Goal: Information Seeking & Learning: Compare options

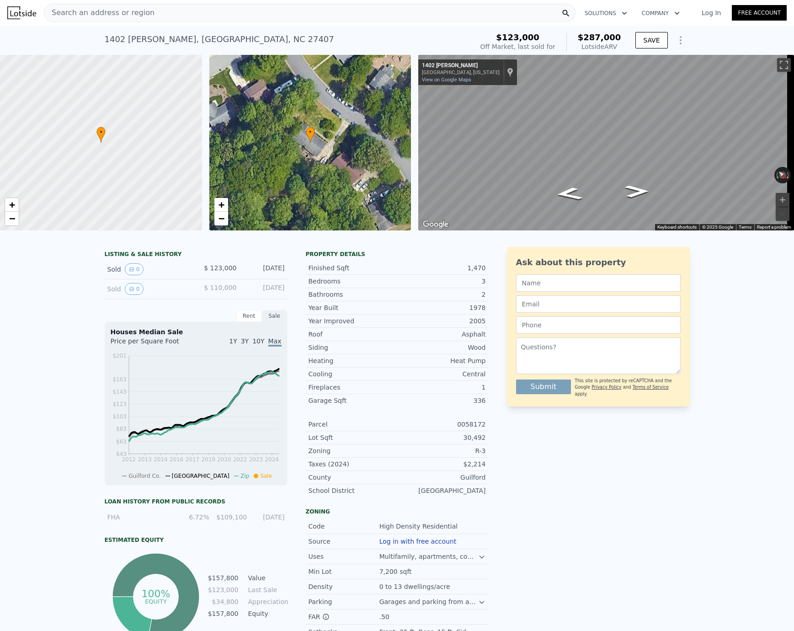
click at [123, 16] on span "Search an address or region" at bounding box center [99, 12] width 110 height 11
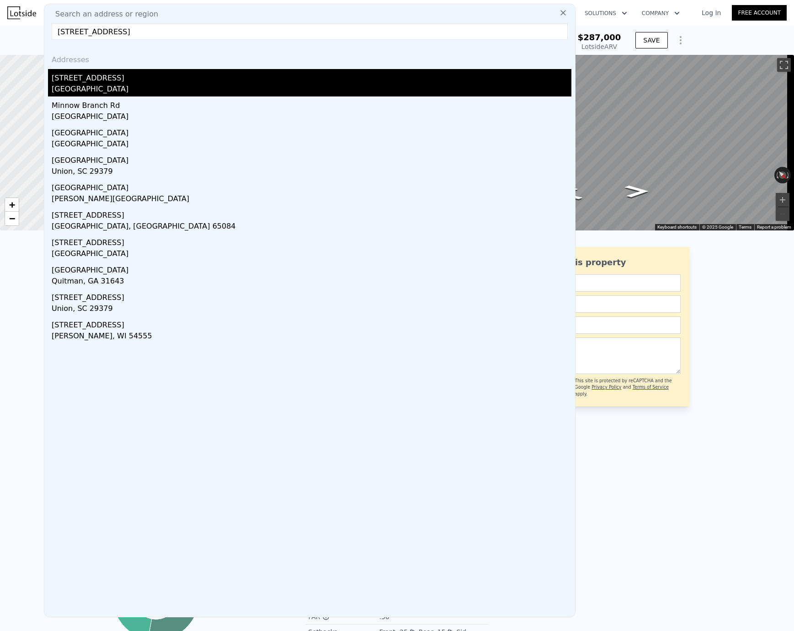
type input "[STREET_ADDRESS]"
click at [95, 78] on div "[STREET_ADDRESS]" at bounding box center [312, 76] width 520 height 15
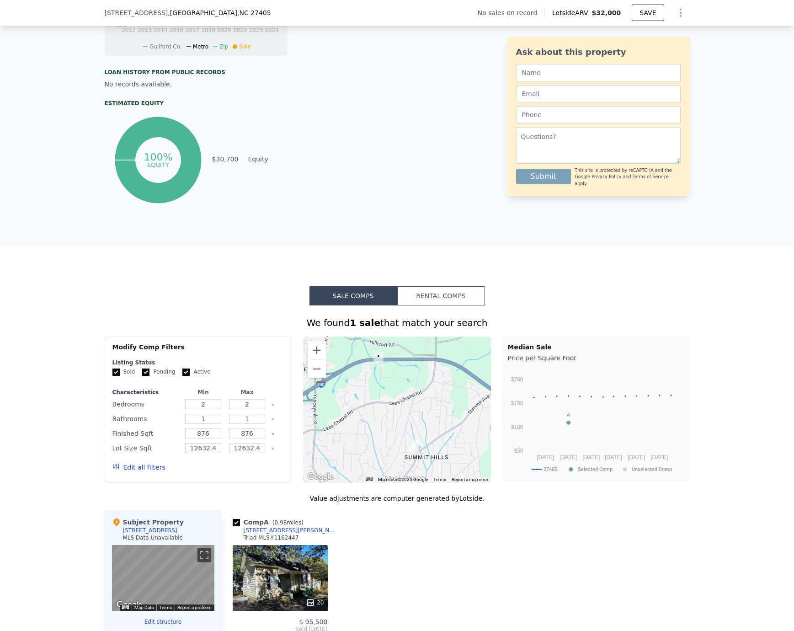
scroll to position [454, 0]
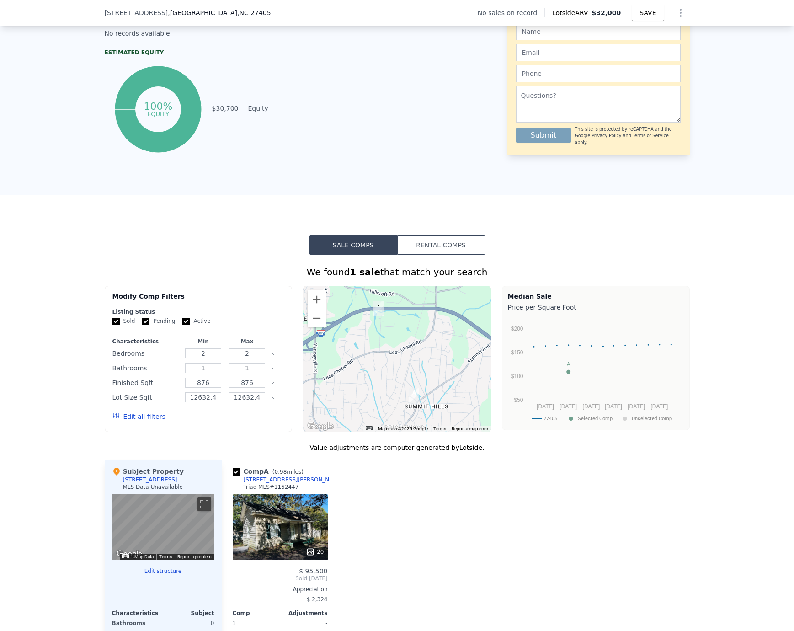
click at [132, 421] on button "Edit all filters" at bounding box center [138, 416] width 53 height 9
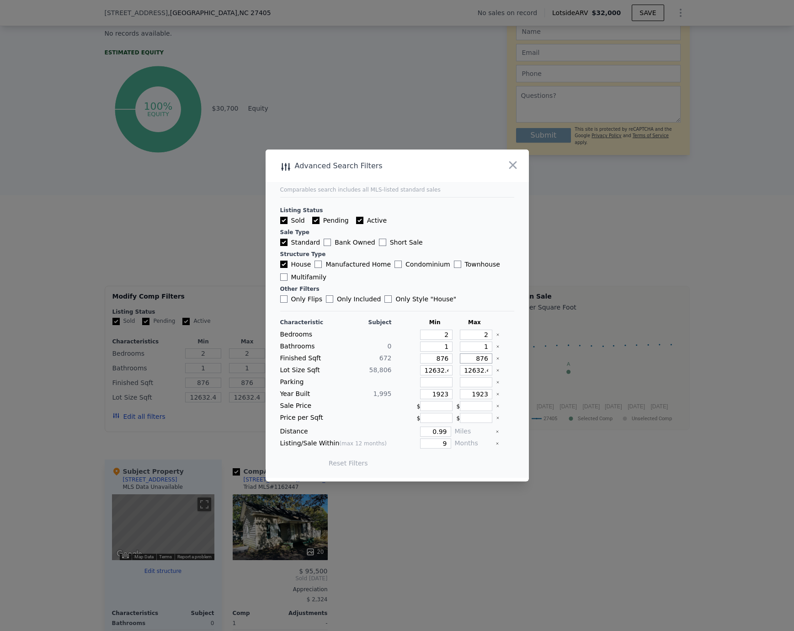
drag, startPoint x: 464, startPoint y: 358, endPoint x: 490, endPoint y: 358, distance: 26.5
click at [490, 358] on div "Finished Sqft 672 876 876" at bounding box center [397, 358] width 234 height 10
type input "2"
type input "20"
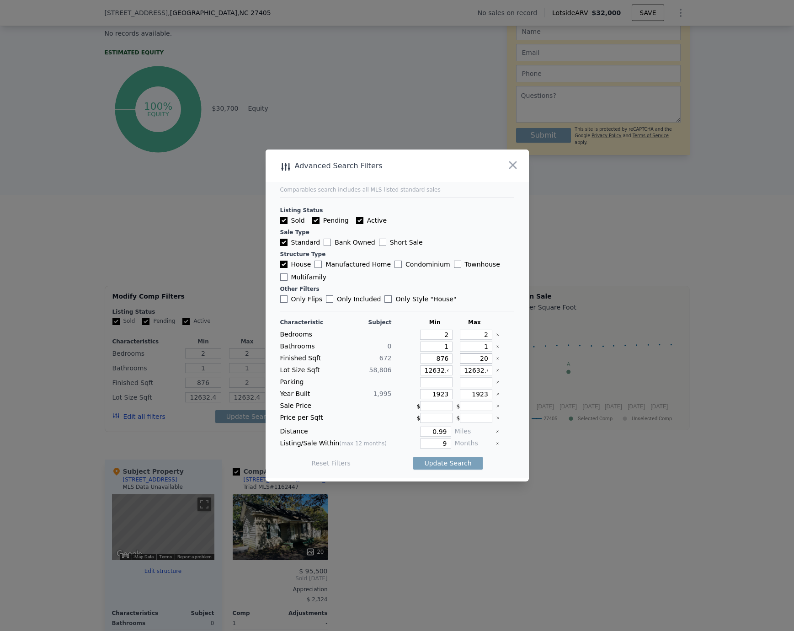
type input "20"
type input "200"
type input "2000"
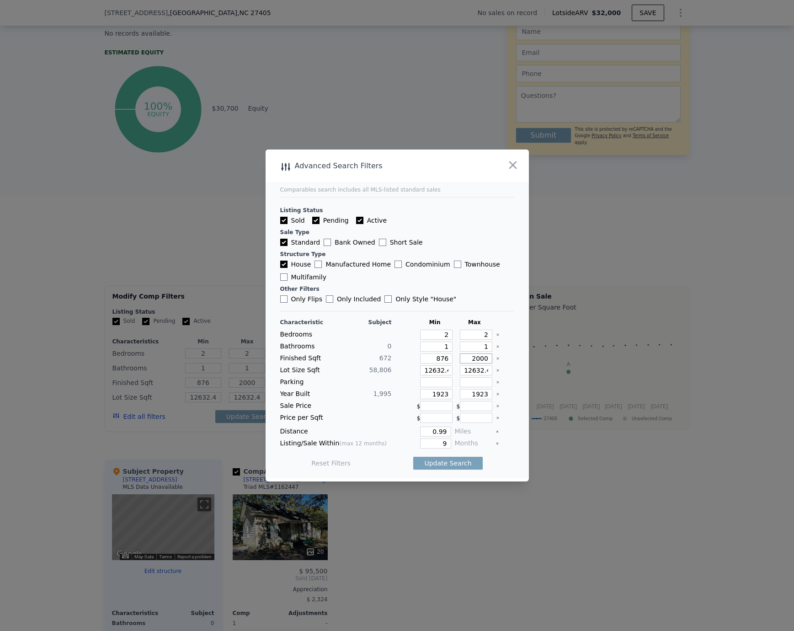
type input "2000"
drag, startPoint x: 438, startPoint y: 371, endPoint x: 469, endPoint y: 370, distance: 31.1
click at [469, 370] on div "Lot Size Sqft 58,806 12632.4 12632.4" at bounding box center [397, 370] width 234 height 10
type input "12632"
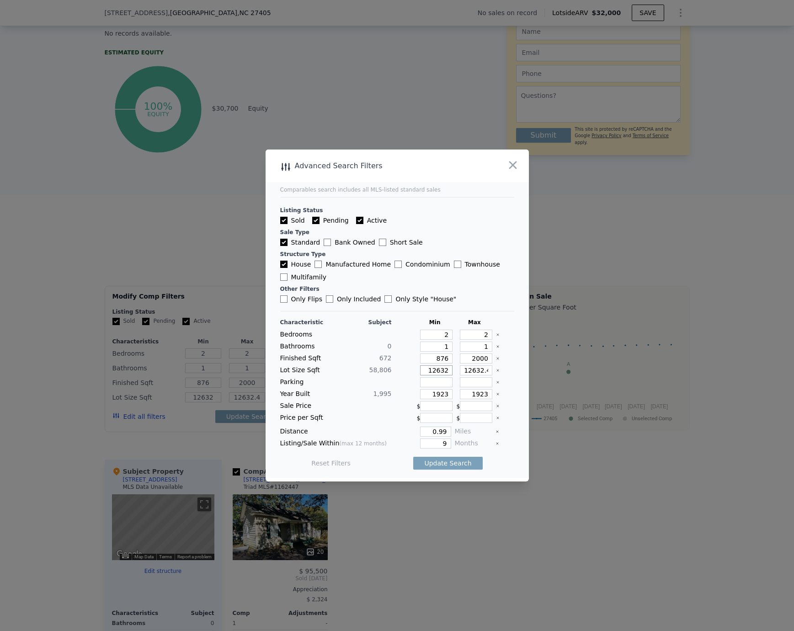
type input "12632"
drag, startPoint x: 476, startPoint y: 370, endPoint x: 502, endPoint y: 370, distance: 26.1
click at [502, 370] on div "Lot Size Sqft 58,806 12632 12632.4" at bounding box center [397, 370] width 234 height 10
type input "12632"
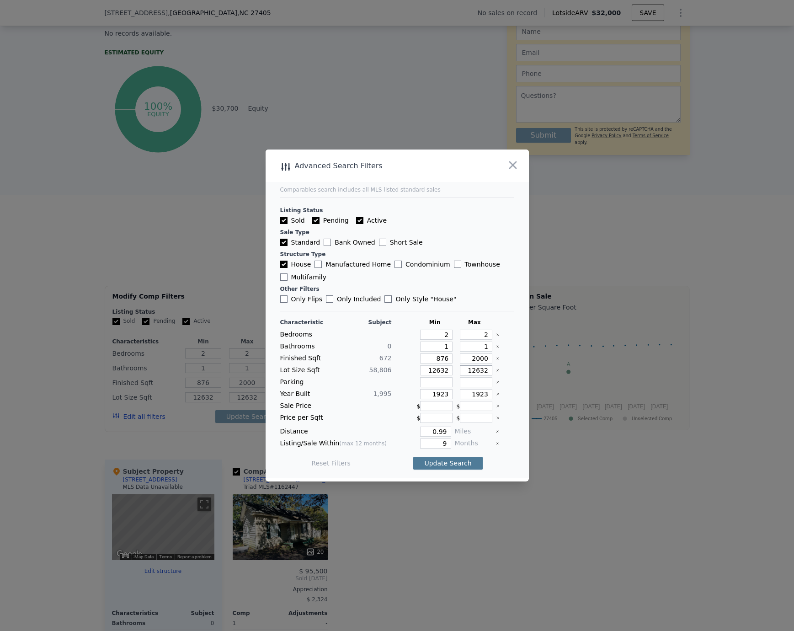
type input "12632"
click at [431, 458] on button "Update Search" at bounding box center [447, 463] width 69 height 13
drag, startPoint x: 474, startPoint y: 335, endPoint x: 499, endPoint y: 346, distance: 27.8
click at [495, 337] on div "Bedrooms 2 2" at bounding box center [397, 334] width 234 height 10
type input "4"
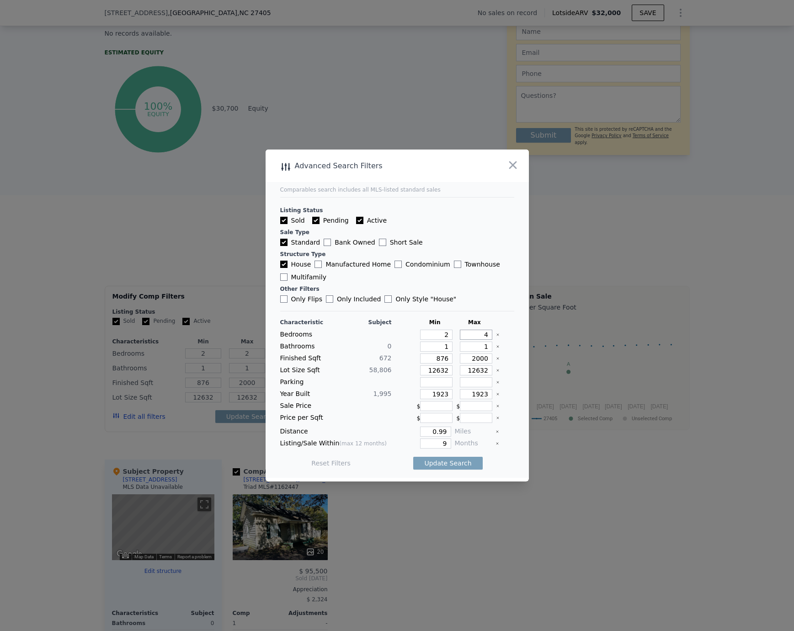
type input "4"
drag, startPoint x: 474, startPoint y: 345, endPoint x: 496, endPoint y: 347, distance: 21.6
click at [496, 346] on div "Bathrooms 0 1 1" at bounding box center [397, 346] width 234 height 10
type input "3"
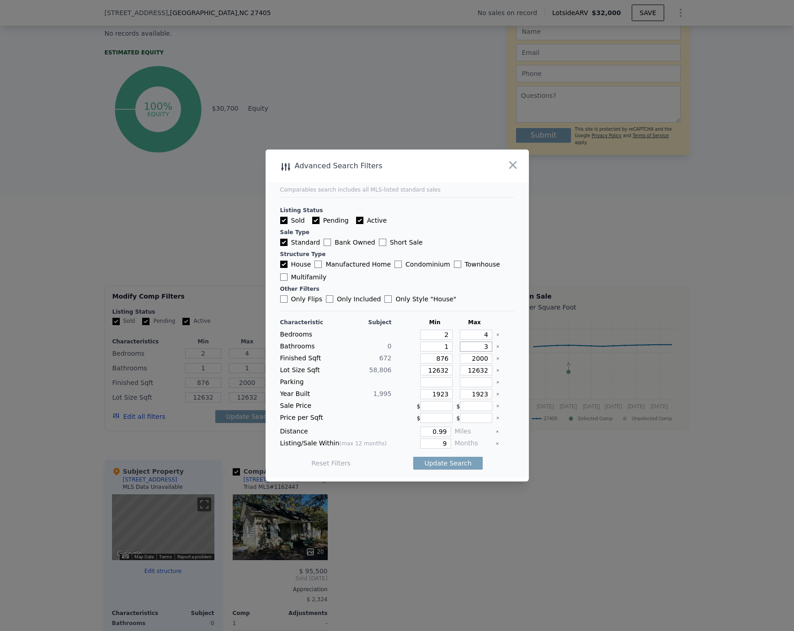
type input "3"
click at [453, 458] on button "Update Search" at bounding box center [447, 463] width 69 height 13
drag, startPoint x: 464, startPoint y: 393, endPoint x: 495, endPoint y: 395, distance: 31.1
click at [495, 395] on div "Year Built 1,995 1923 1923" at bounding box center [397, 394] width 234 height 10
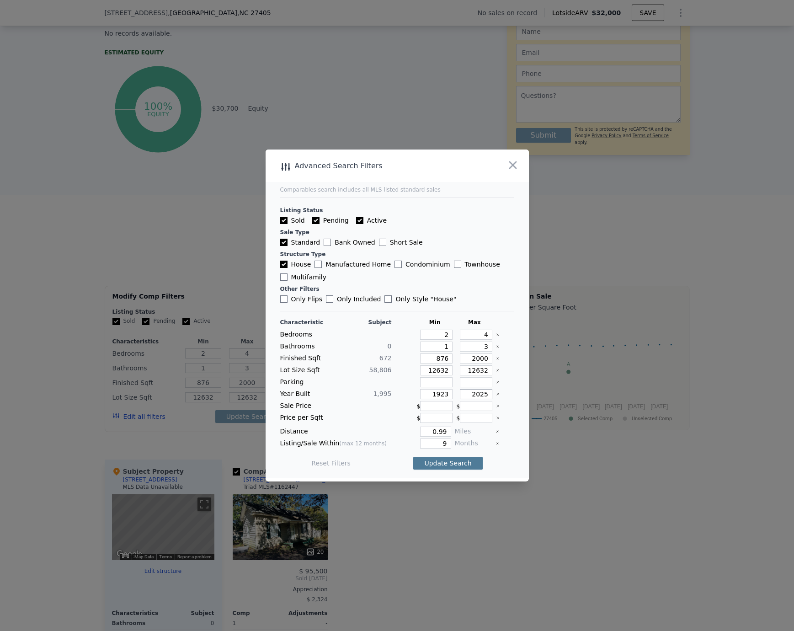
type input "2025"
click at [456, 460] on button "Update Search" at bounding box center [447, 463] width 69 height 13
drag, startPoint x: 461, startPoint y: 369, endPoint x: 499, endPoint y: 370, distance: 38.4
click at [499, 370] on div "Lot Size Sqft 58,806 12632 12632" at bounding box center [397, 370] width 234 height 10
drag, startPoint x: 425, startPoint y: 372, endPoint x: 459, endPoint y: 369, distance: 33.9
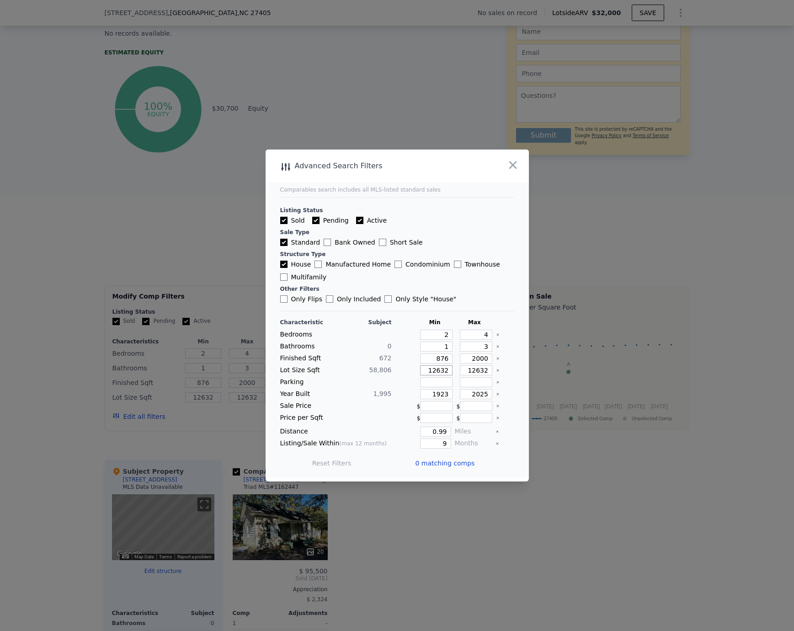
click at [459, 369] on div "Lot Size Sqft 58,806 12632 12632" at bounding box center [397, 370] width 234 height 10
type input "6"
type input "60"
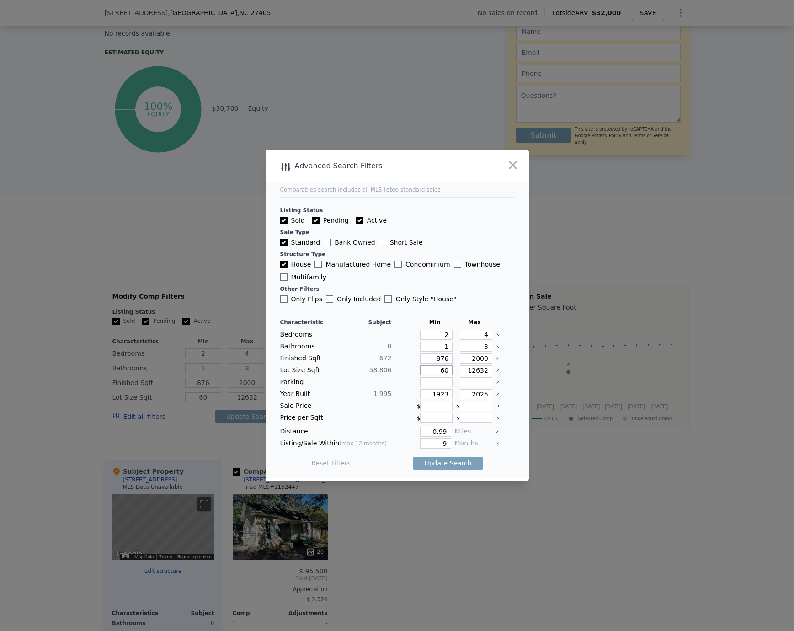
type input "600"
type input "6000"
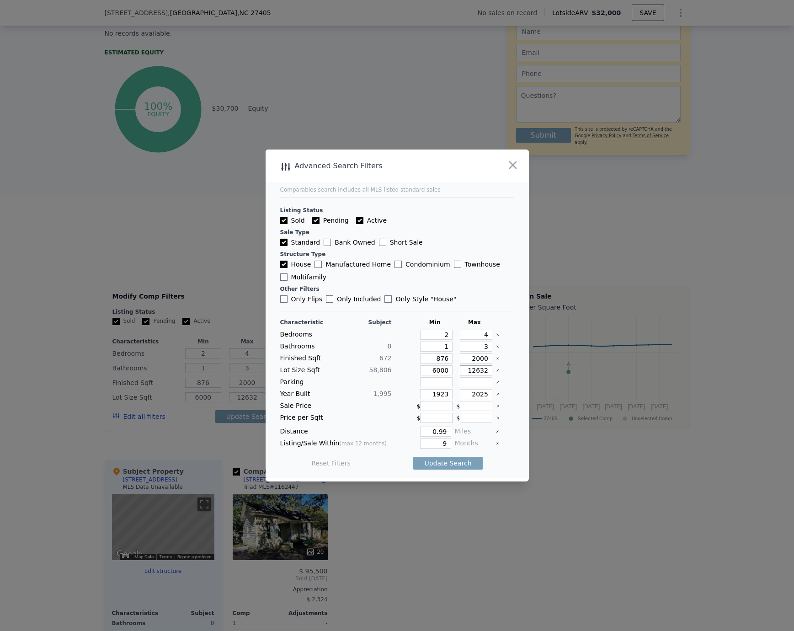
drag, startPoint x: 465, startPoint y: 374, endPoint x: 509, endPoint y: 369, distance: 44.1
click at [509, 369] on main "Comparables search includes all MLS-listed standard sales Listing Status Sold P…" at bounding box center [397, 313] width 263 height 328
type input "7"
type input "70"
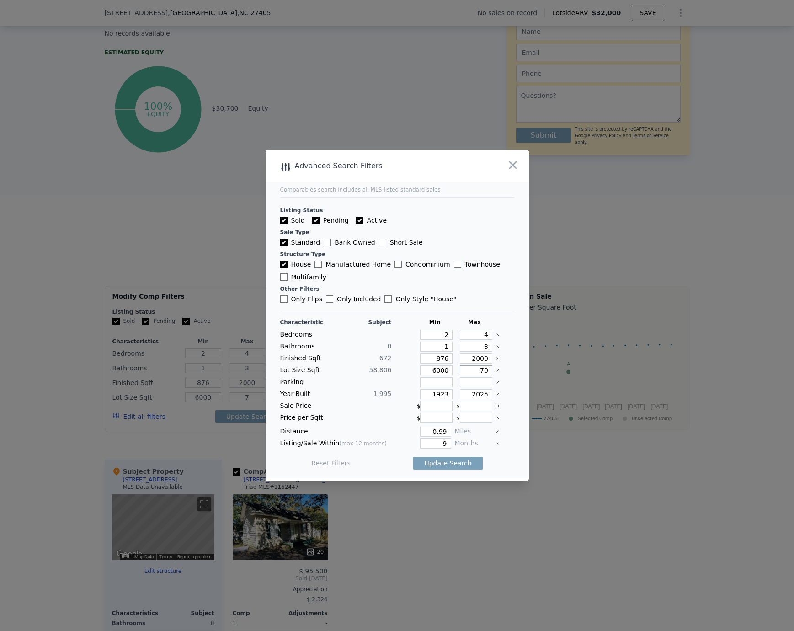
type input "70"
type input "700"
type input "7000"
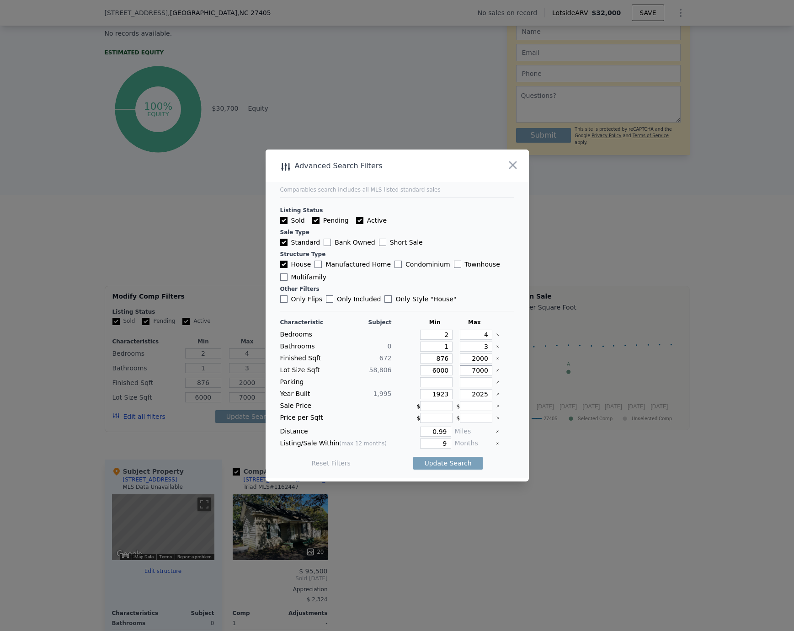
type input "70000"
click at [447, 464] on button "Update Search" at bounding box center [447, 463] width 69 height 13
checkbox input "false"
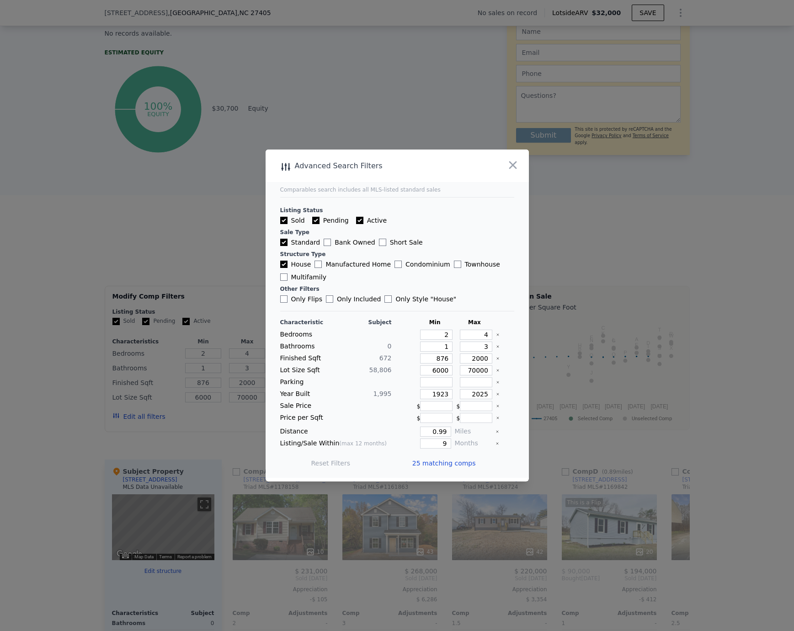
click at [441, 463] on span "25 matching comps" at bounding box center [444, 462] width 64 height 9
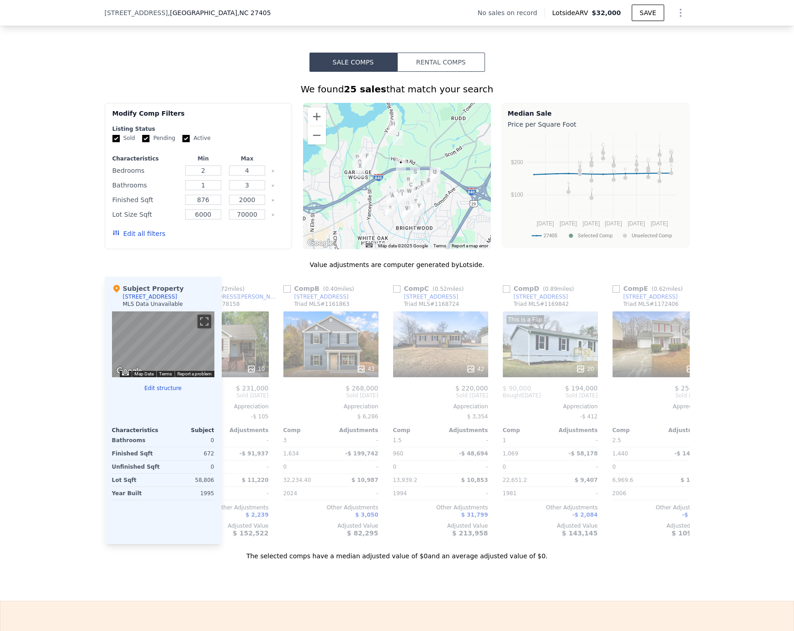
scroll to position [0, 0]
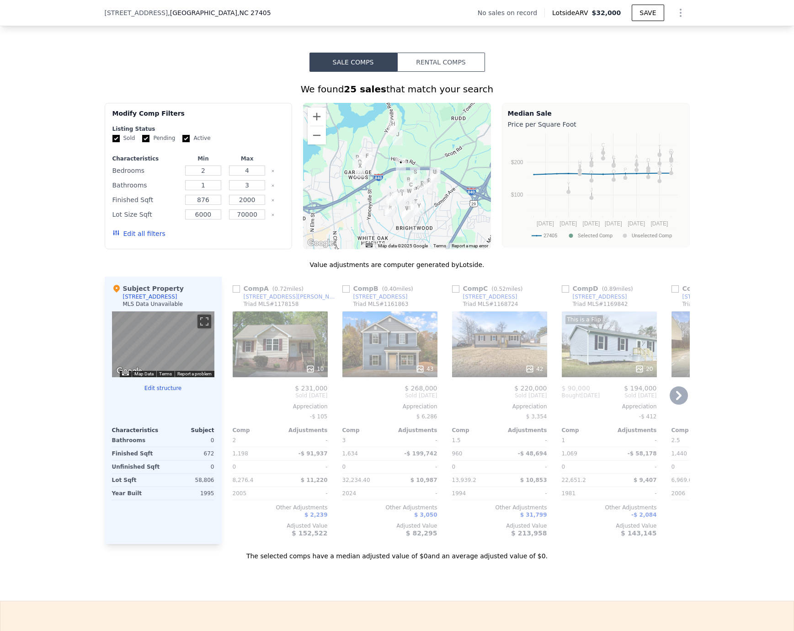
click at [270, 352] on div "10" at bounding box center [280, 344] width 95 height 66
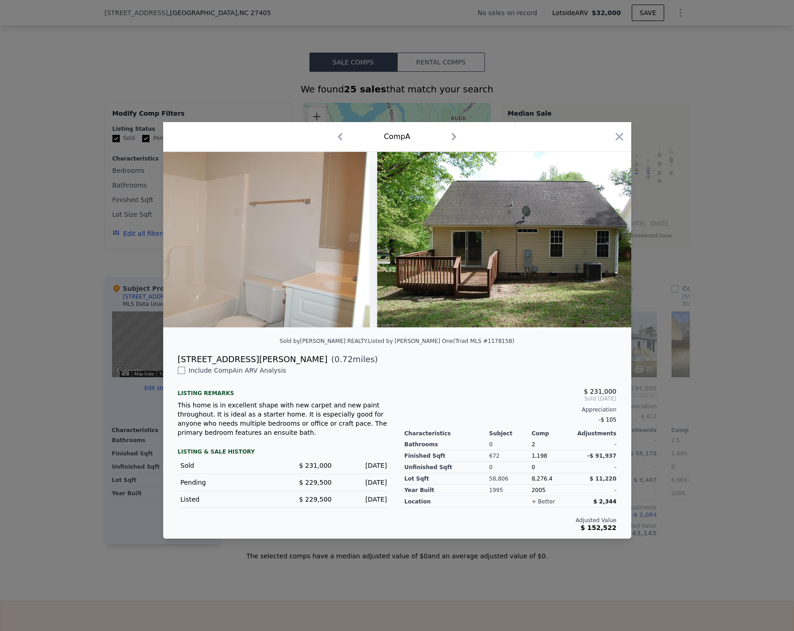
scroll to position [0, 2234]
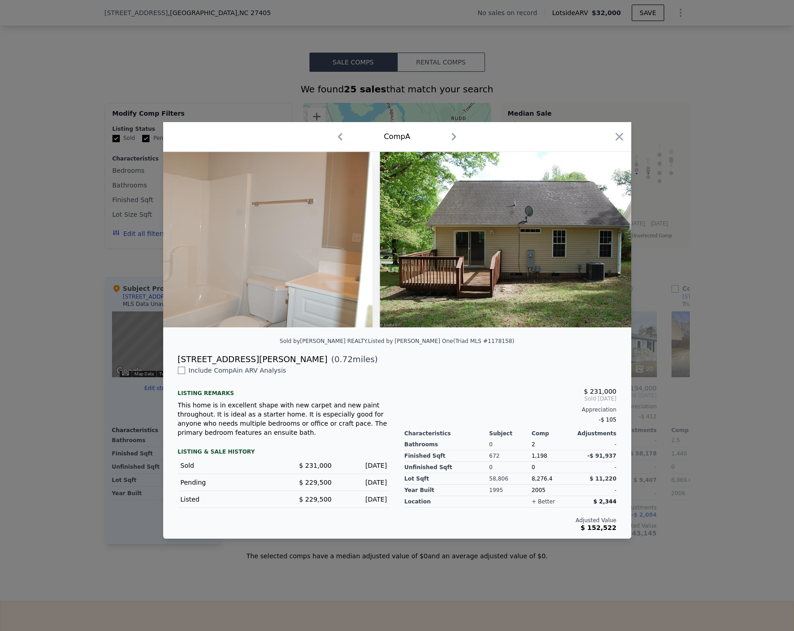
drag, startPoint x: 75, startPoint y: 432, endPoint x: 93, endPoint y: 440, distance: 19.4
click at [76, 432] on div at bounding box center [397, 315] width 794 height 631
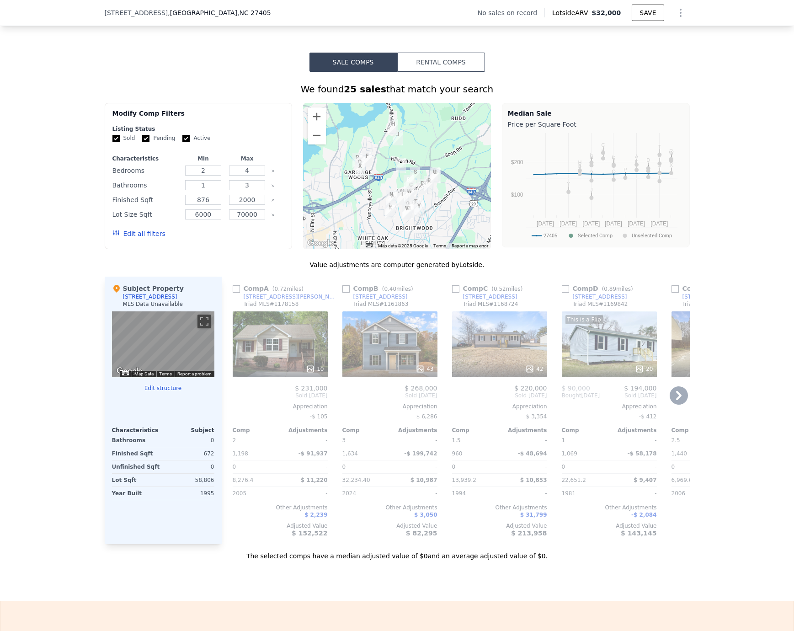
click at [359, 373] on div "43" at bounding box center [389, 368] width 87 height 9
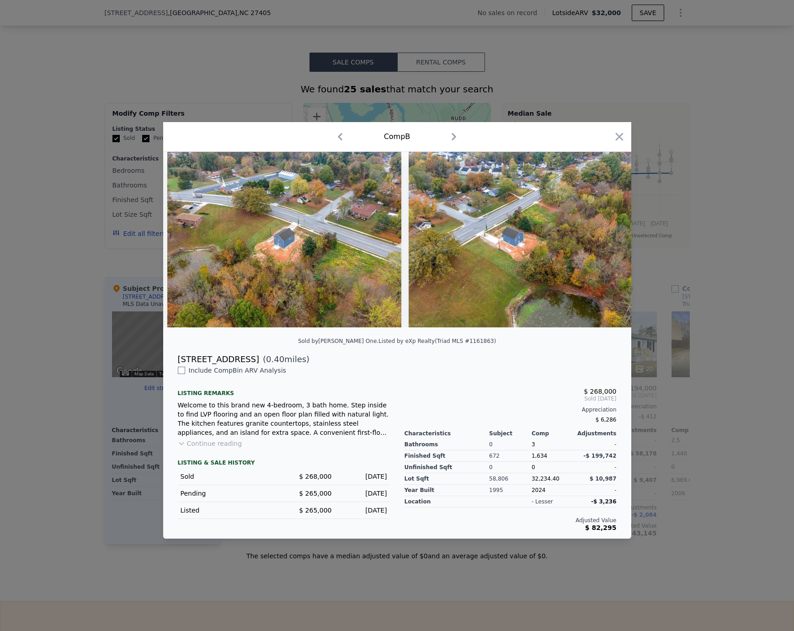
scroll to position [0, 10298]
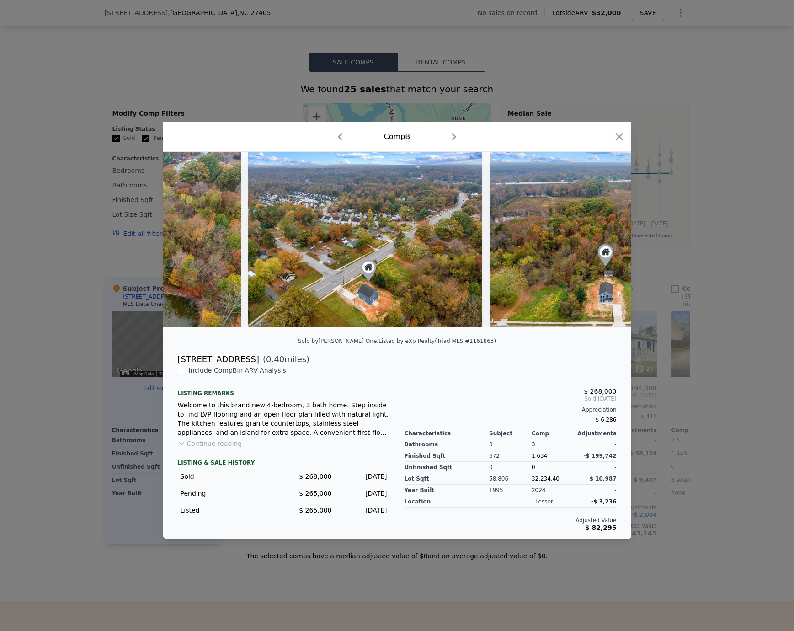
click at [726, 446] on div at bounding box center [397, 315] width 794 height 631
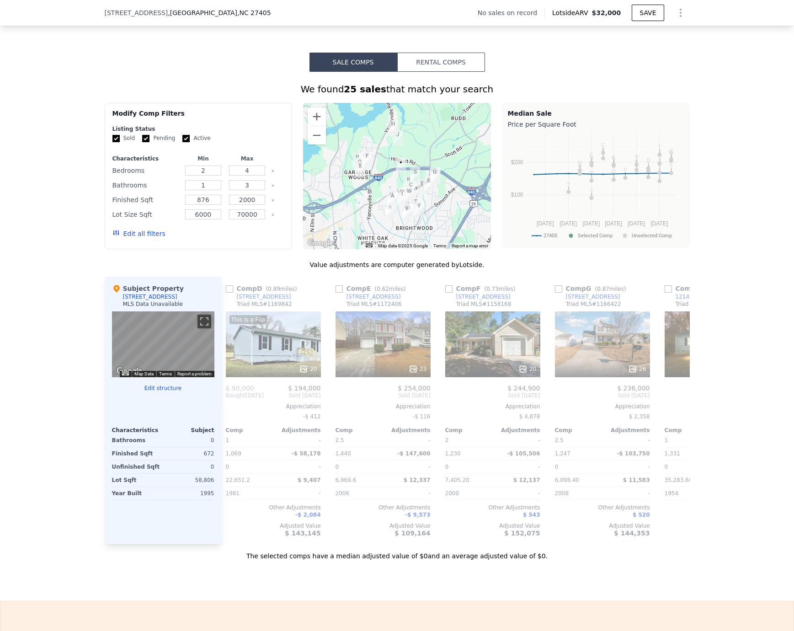
scroll to position [0, 341]
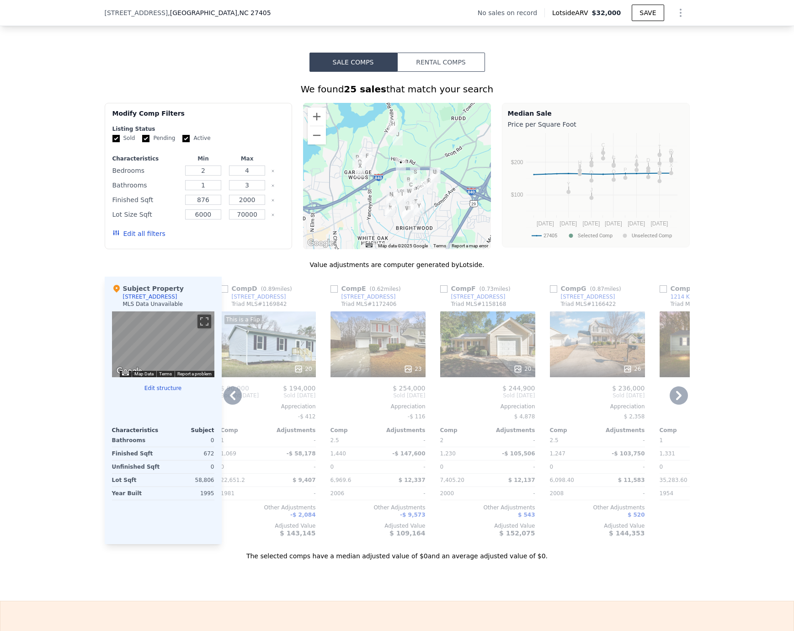
click at [371, 365] on div "23" at bounding box center [377, 344] width 95 height 66
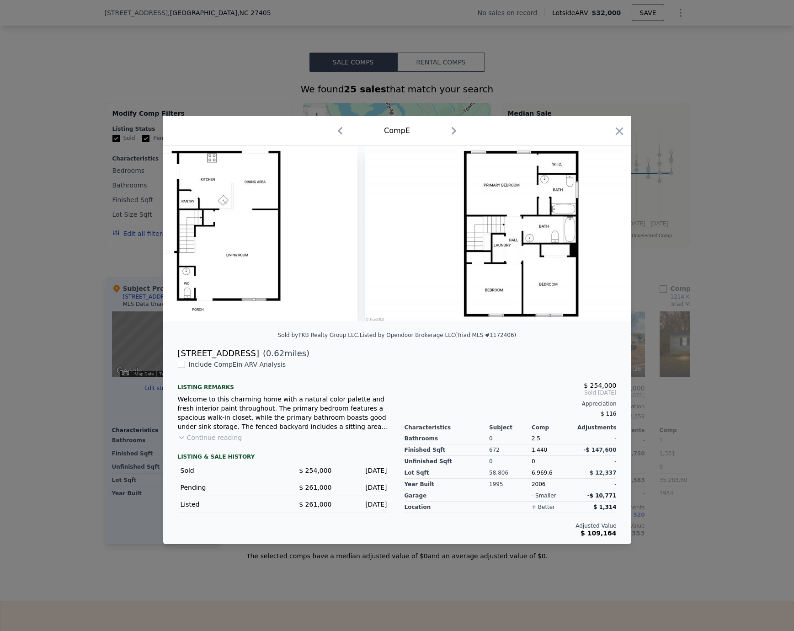
scroll to position [0, 5232]
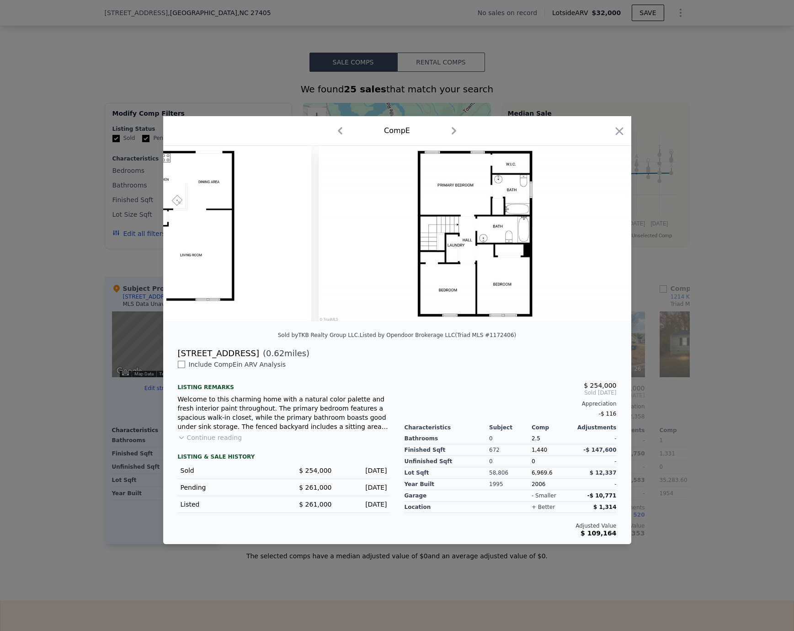
click at [708, 467] on div at bounding box center [397, 315] width 794 height 631
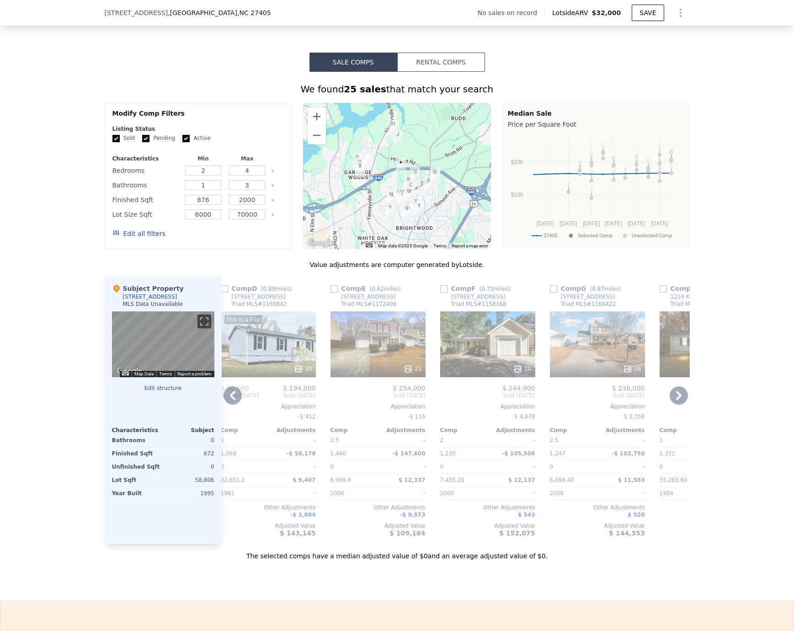
click at [479, 360] on div "20" at bounding box center [487, 344] width 95 height 66
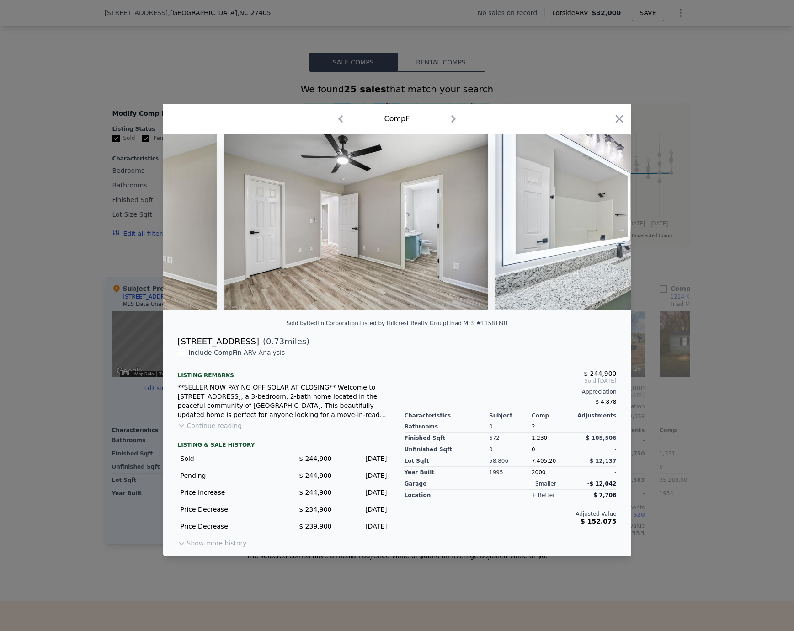
scroll to position [0, 2779]
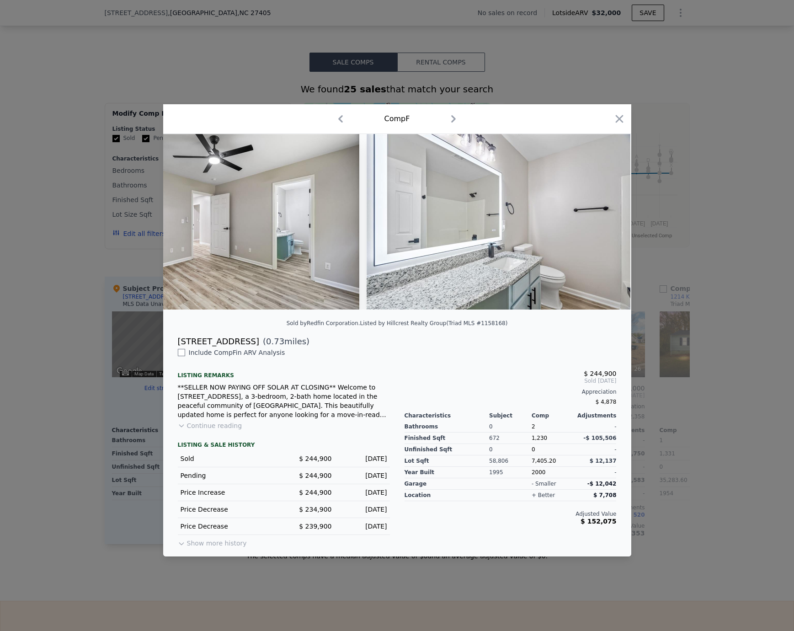
click at [424, 317] on div at bounding box center [397, 225] width 468 height 183
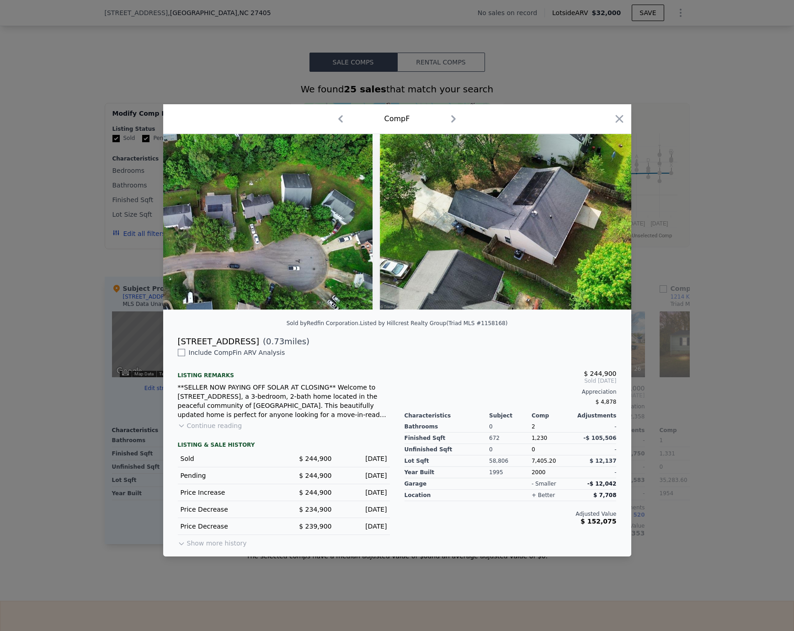
scroll to position [0, 5046]
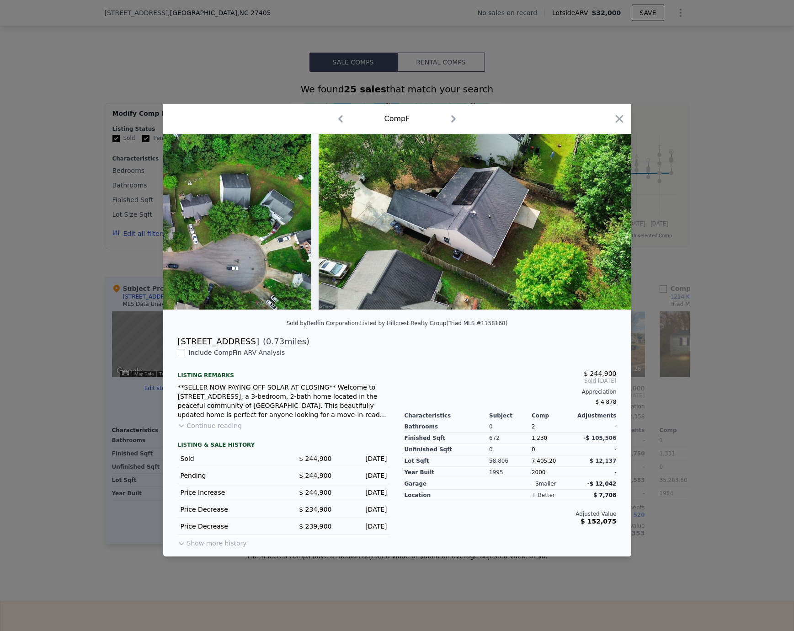
click at [707, 473] on div at bounding box center [397, 315] width 794 height 631
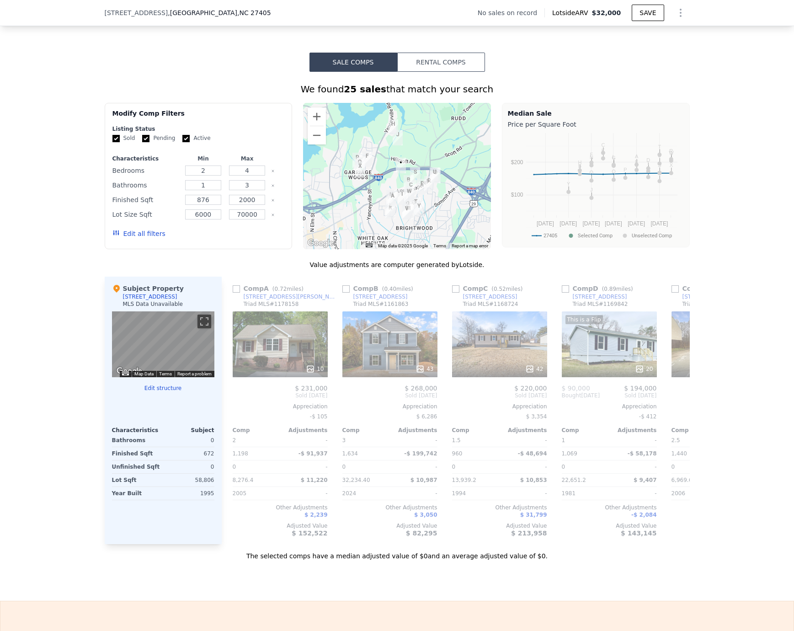
type input "2"
type input "1"
type input "876"
type input "12632.4"
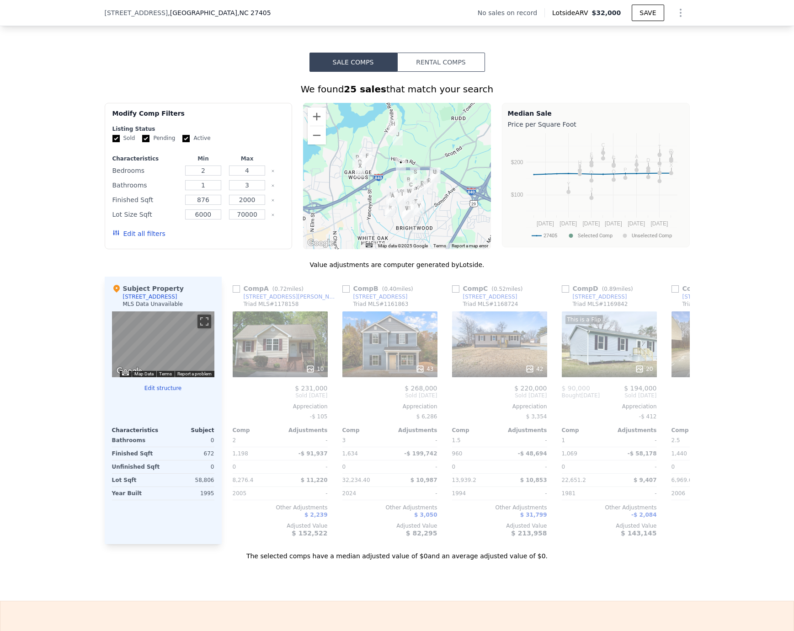
checkbox input "true"
